Goal: Information Seeking & Learning: Learn about a topic

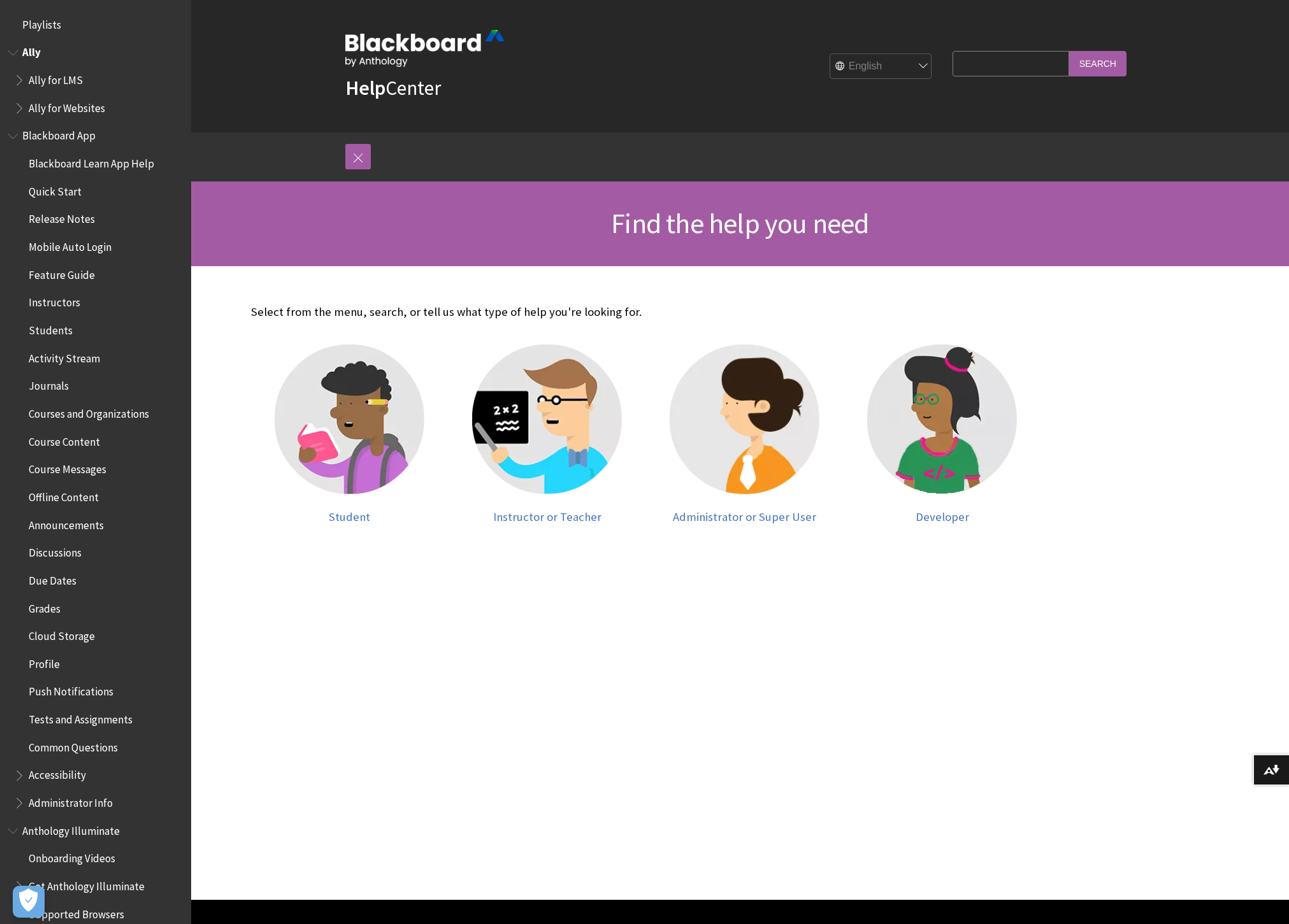
click at [12, 55] on span "Book outline for Anthology Ally Help" at bounding box center [14, 50] width 13 height 16
click at [12, 77] on span "Book outline for Blackboard App Help" at bounding box center [14, 77] width 13 height 16
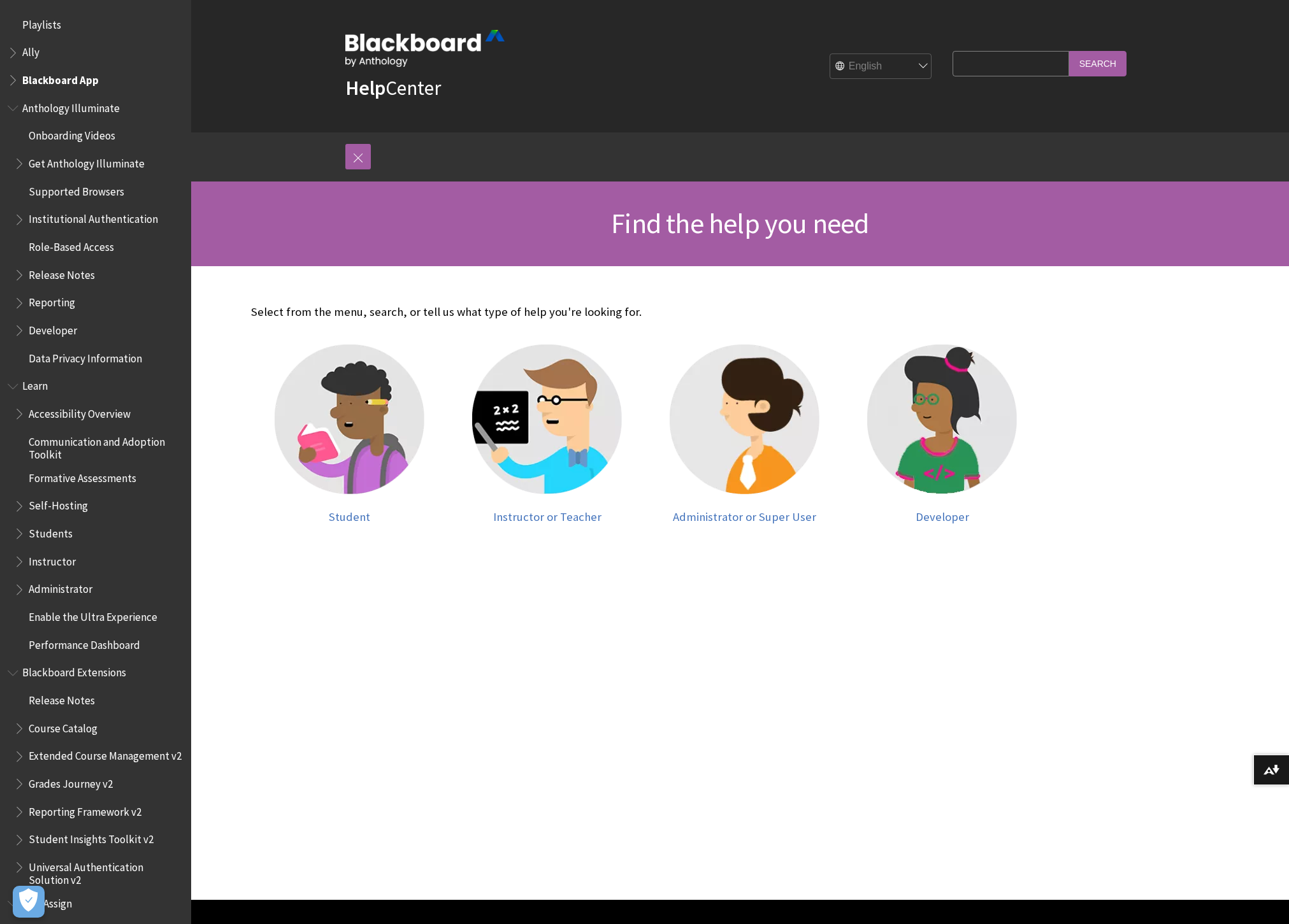
click at [18, 110] on span "Book outline for Anthology Illuminate" at bounding box center [14, 105] width 13 height 16
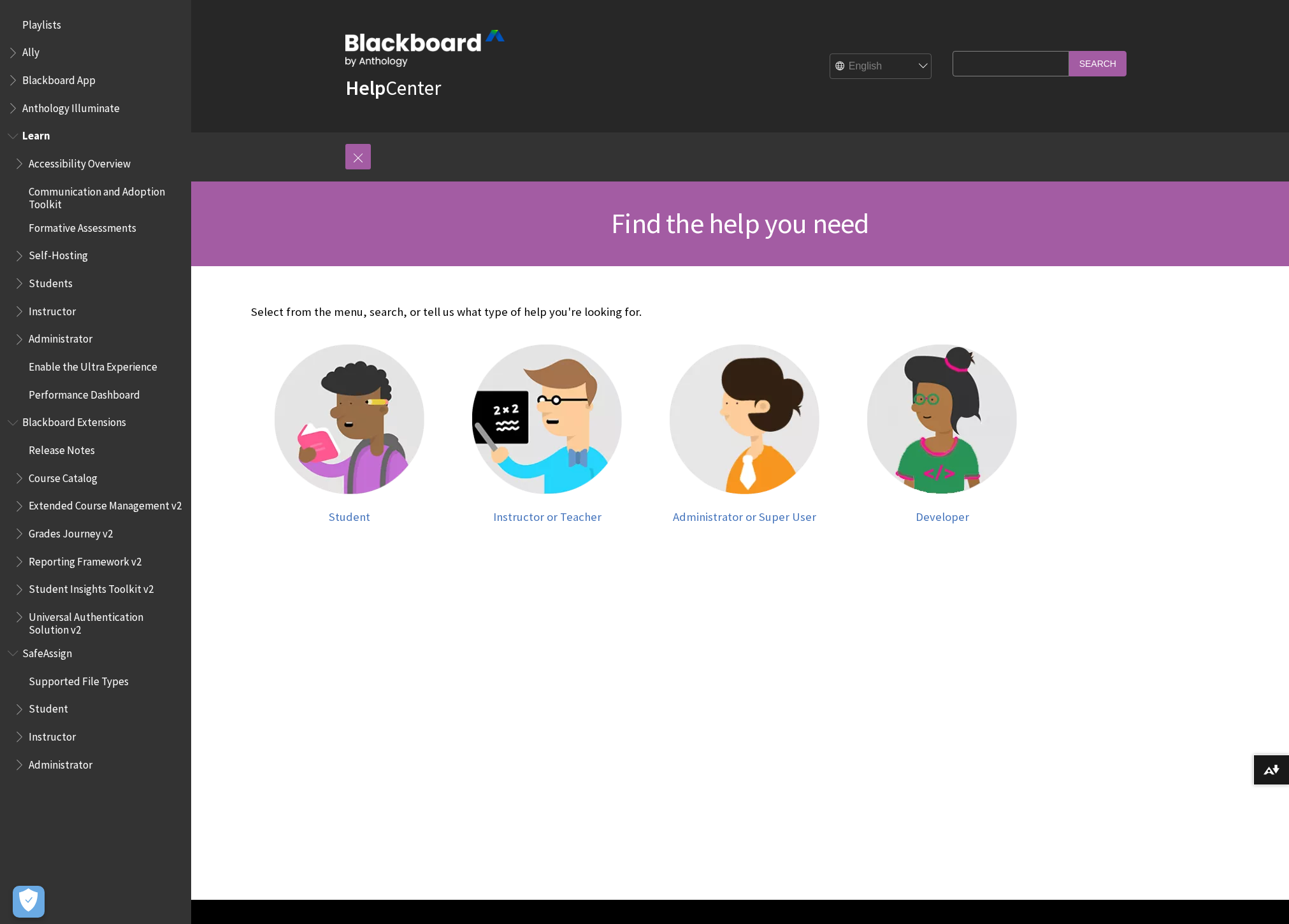
click at [62, 339] on span "Administrator" at bounding box center [60, 337] width 64 height 17
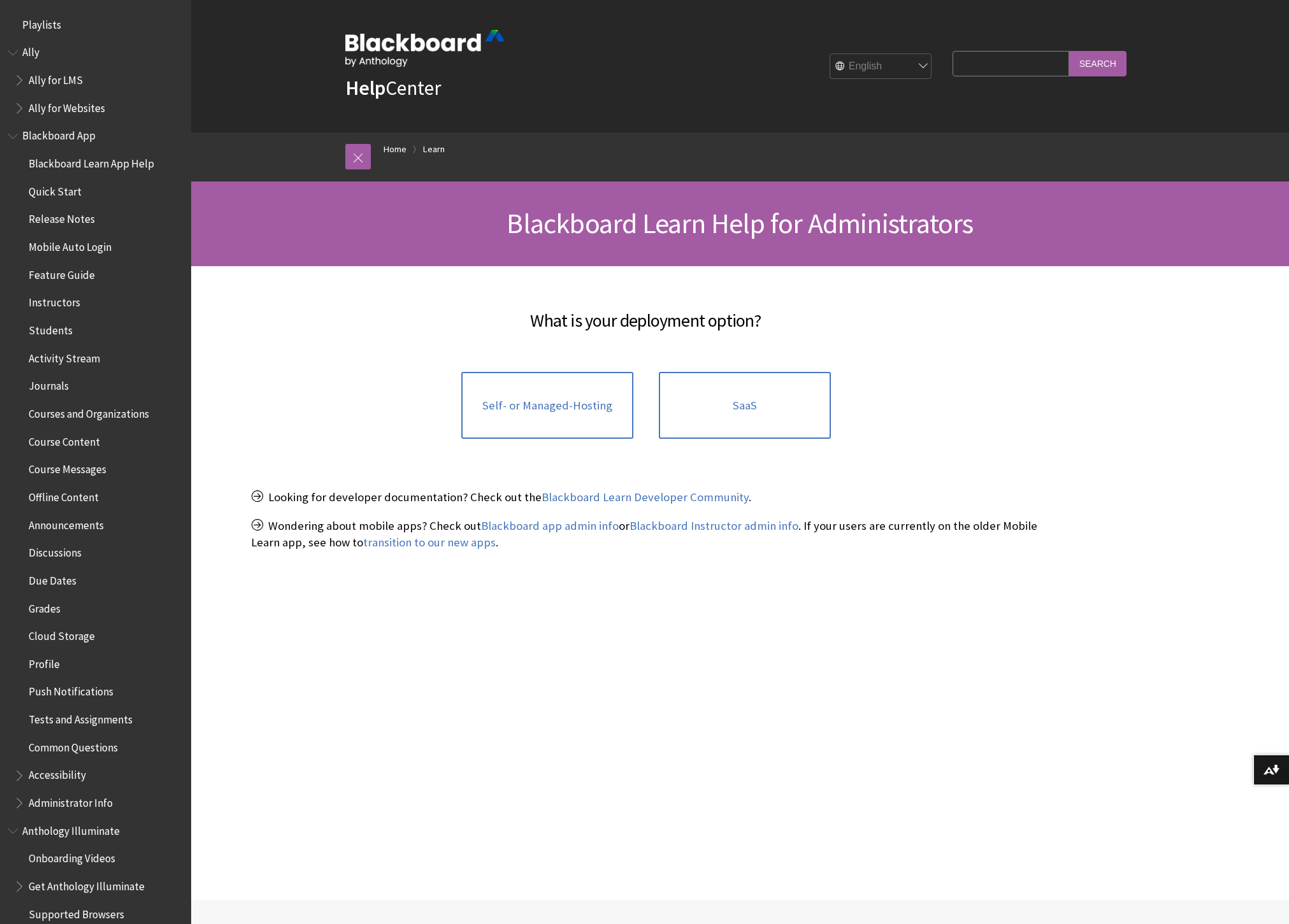
scroll to position [875, 0]
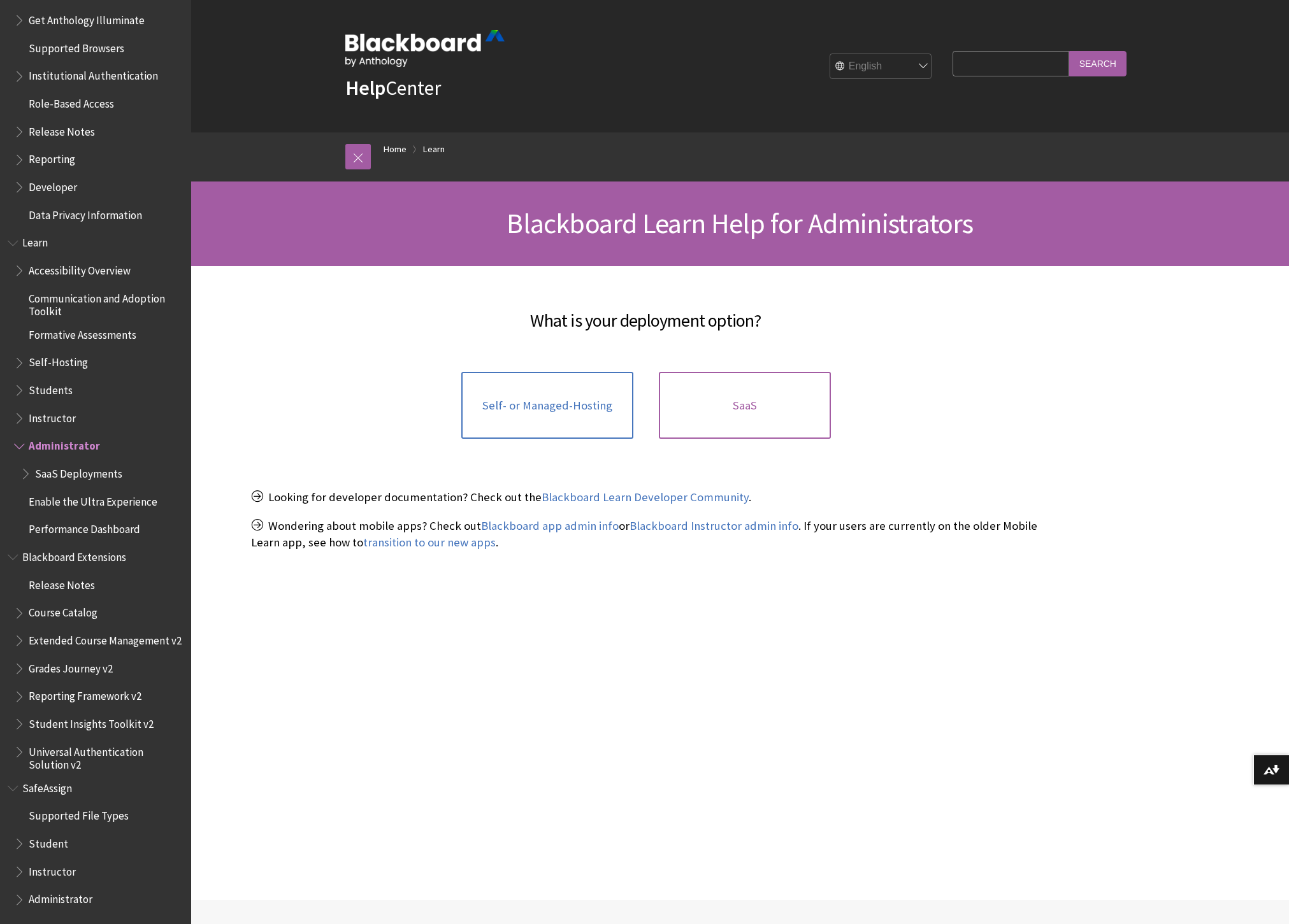
click at [728, 407] on link "SaaS" at bounding box center [745, 406] width 172 height 68
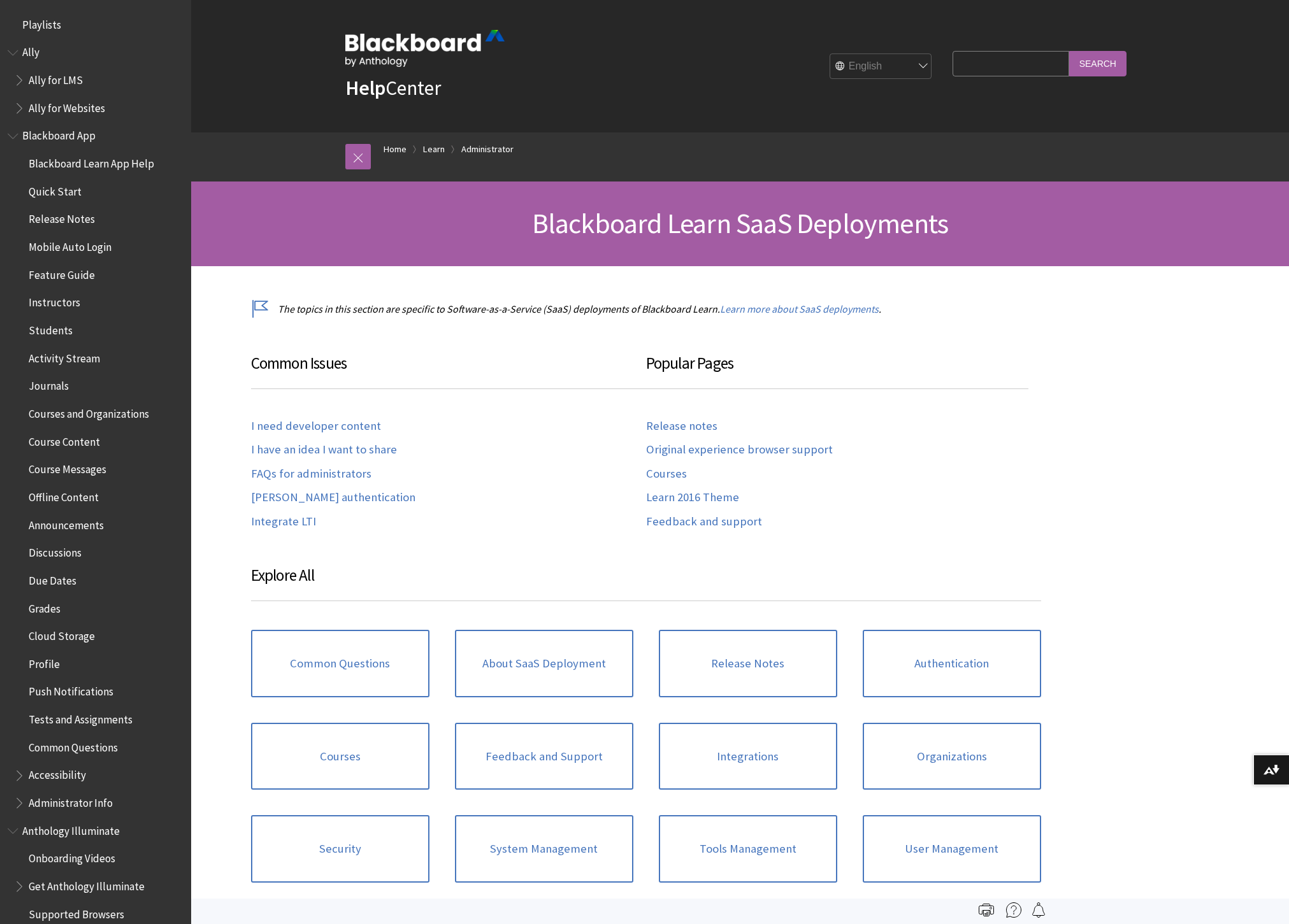
scroll to position [1236, 0]
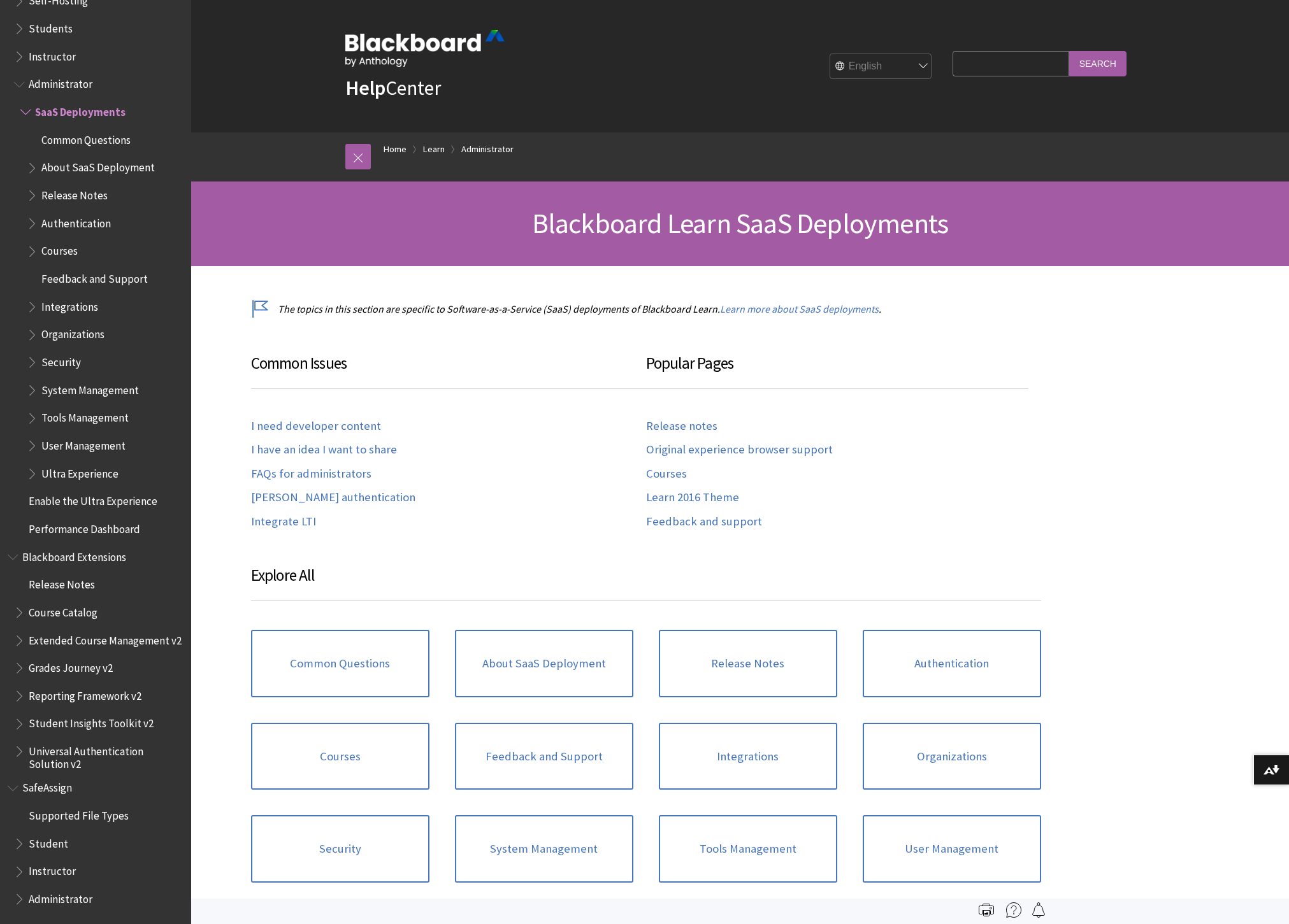
drag, startPoint x: 470, startPoint y: 500, endPoint x: 457, endPoint y: 520, distance: 23.9
click at [470, 500] on div "I need developer content I have an idea I want to share FAQs for administrators…" at bounding box center [448, 471] width 395 height 133
drag, startPoint x: 1051, startPoint y: 487, endPoint x: 944, endPoint y: 494, distance: 107.2
click at [1051, 487] on div "The topics in this section are specific to Software-as-a-Service (SaaS) deploym…" at bounding box center [646, 660] width 816 height 788
